Goal: Task Accomplishment & Management: Manage account settings

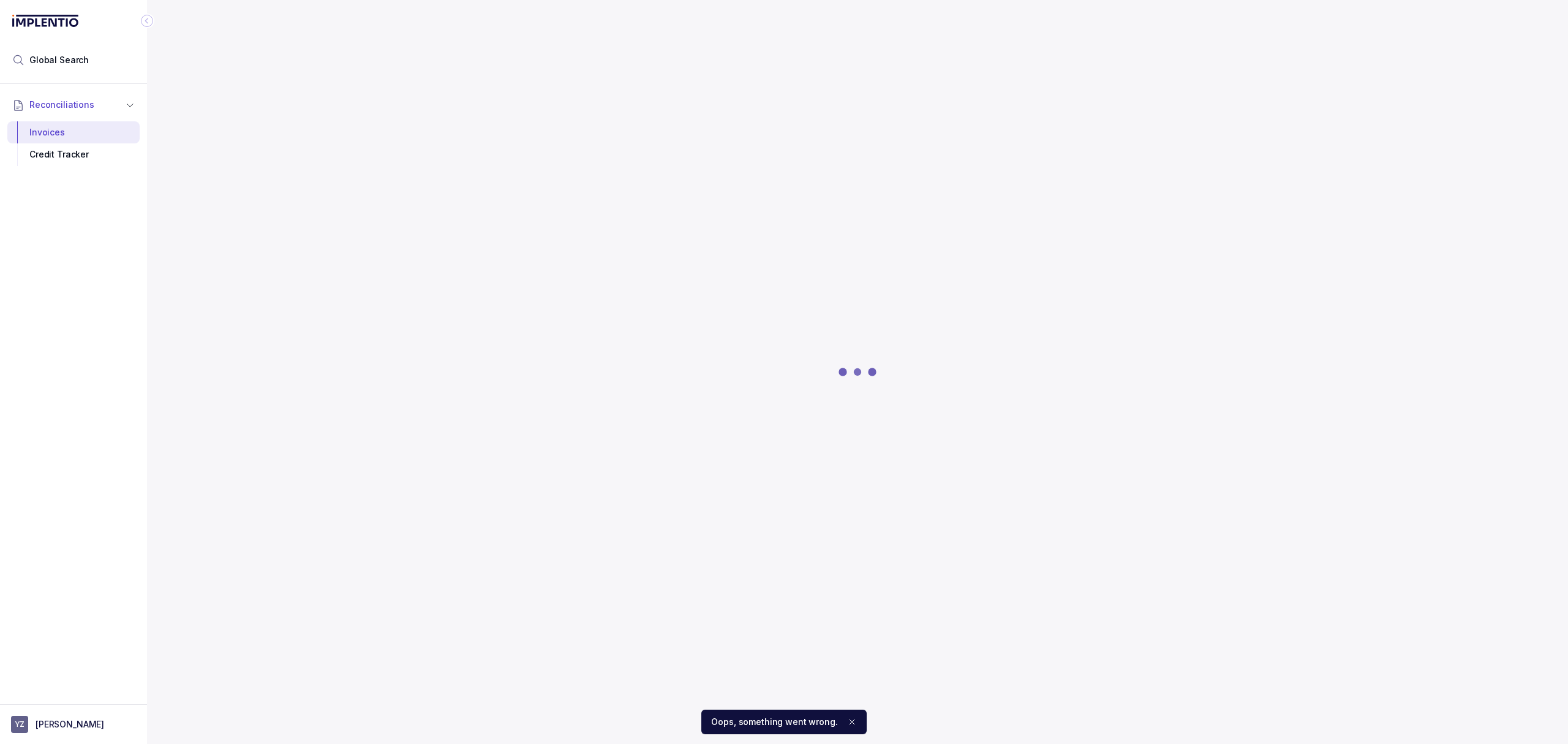
click at [848, 722] on icon "Notifications (F8)" at bounding box center [852, 722] width 10 height 10
click at [851, 720] on icon "Notifications (F8)" at bounding box center [852, 722] width 5 height 5
click at [99, 720] on button "YZ [PERSON_NAME]" at bounding box center [73, 724] width 125 height 17
click at [73, 699] on p "Logout" at bounding box center [81, 697] width 102 height 13
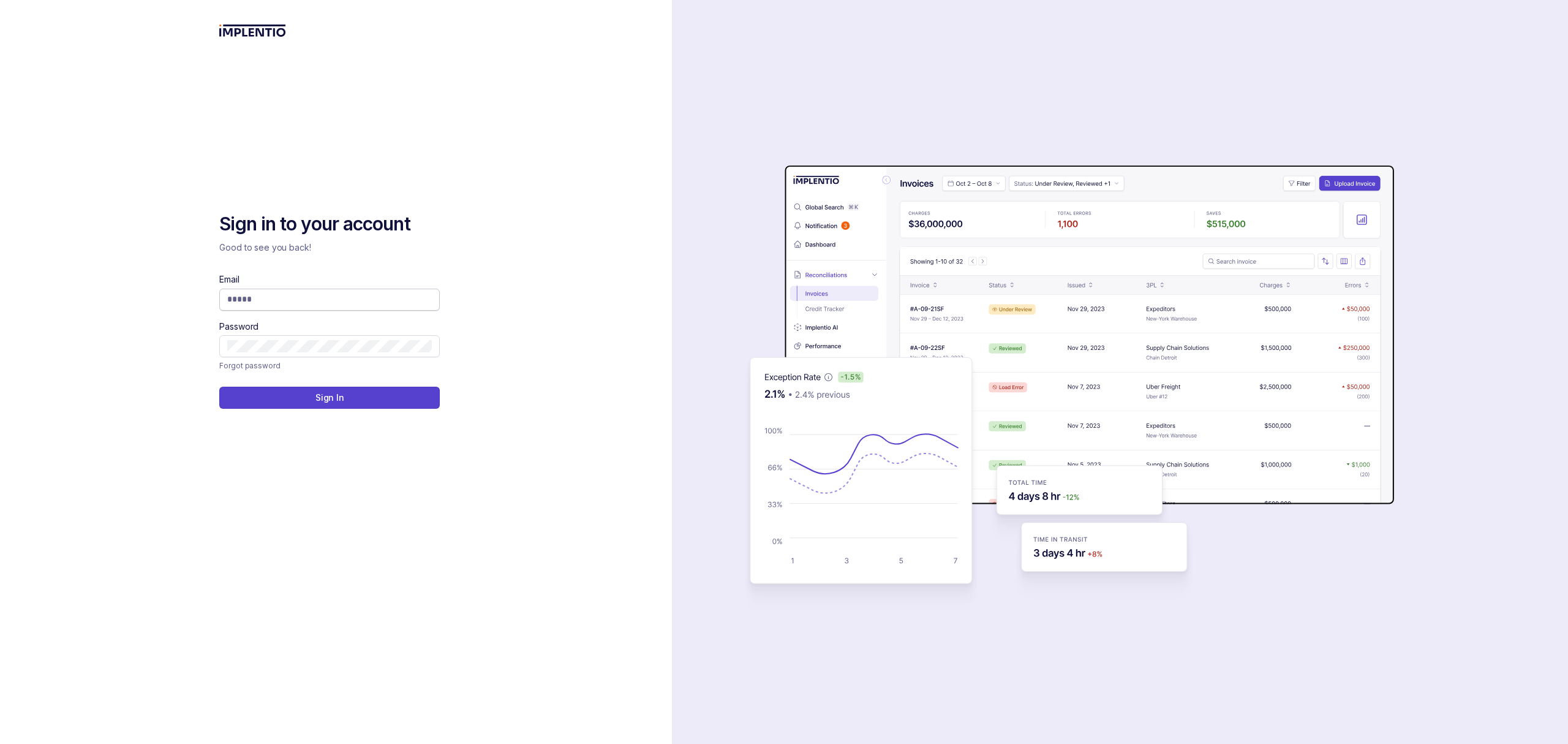
click at [275, 295] on input "Email" at bounding box center [329, 299] width 204 height 13
type input "**********"
